Goal: Task Accomplishment & Management: Manage account settings

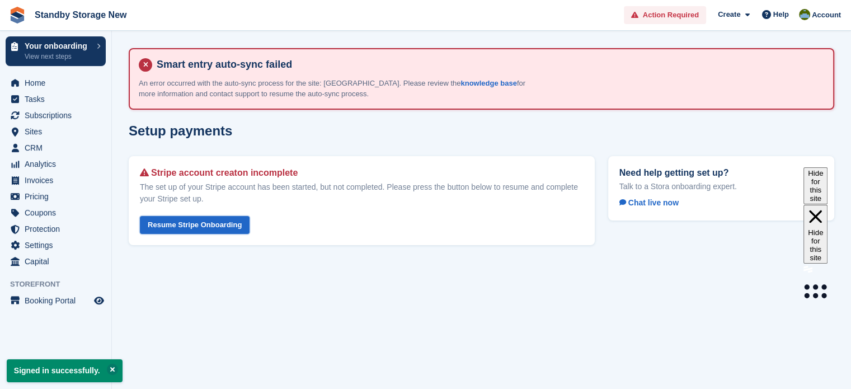
click at [187, 224] on link "Resume Stripe Onboarding" at bounding box center [195, 225] width 110 height 18
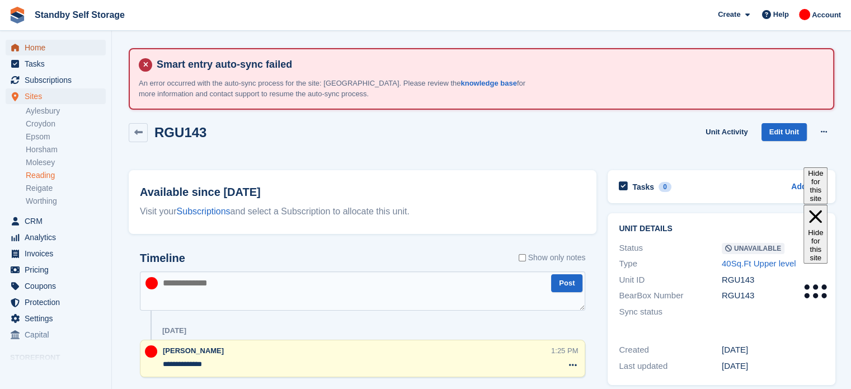
click at [44, 51] on span "Home" at bounding box center [58, 48] width 67 height 16
